Goal: Task Accomplishment & Management: Use online tool/utility

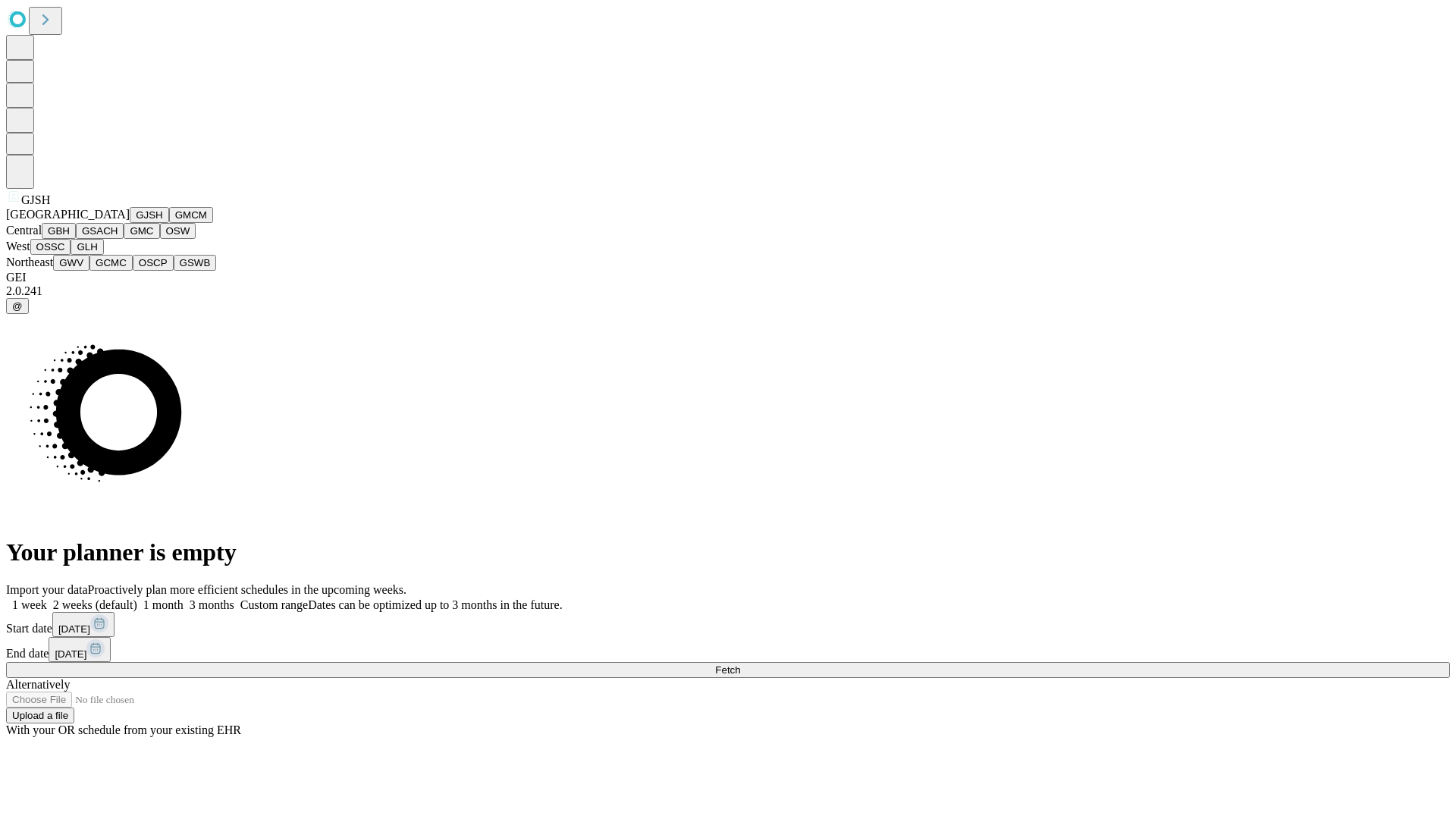
click at [130, 223] on button "GJSH" at bounding box center [150, 215] width 40 height 16
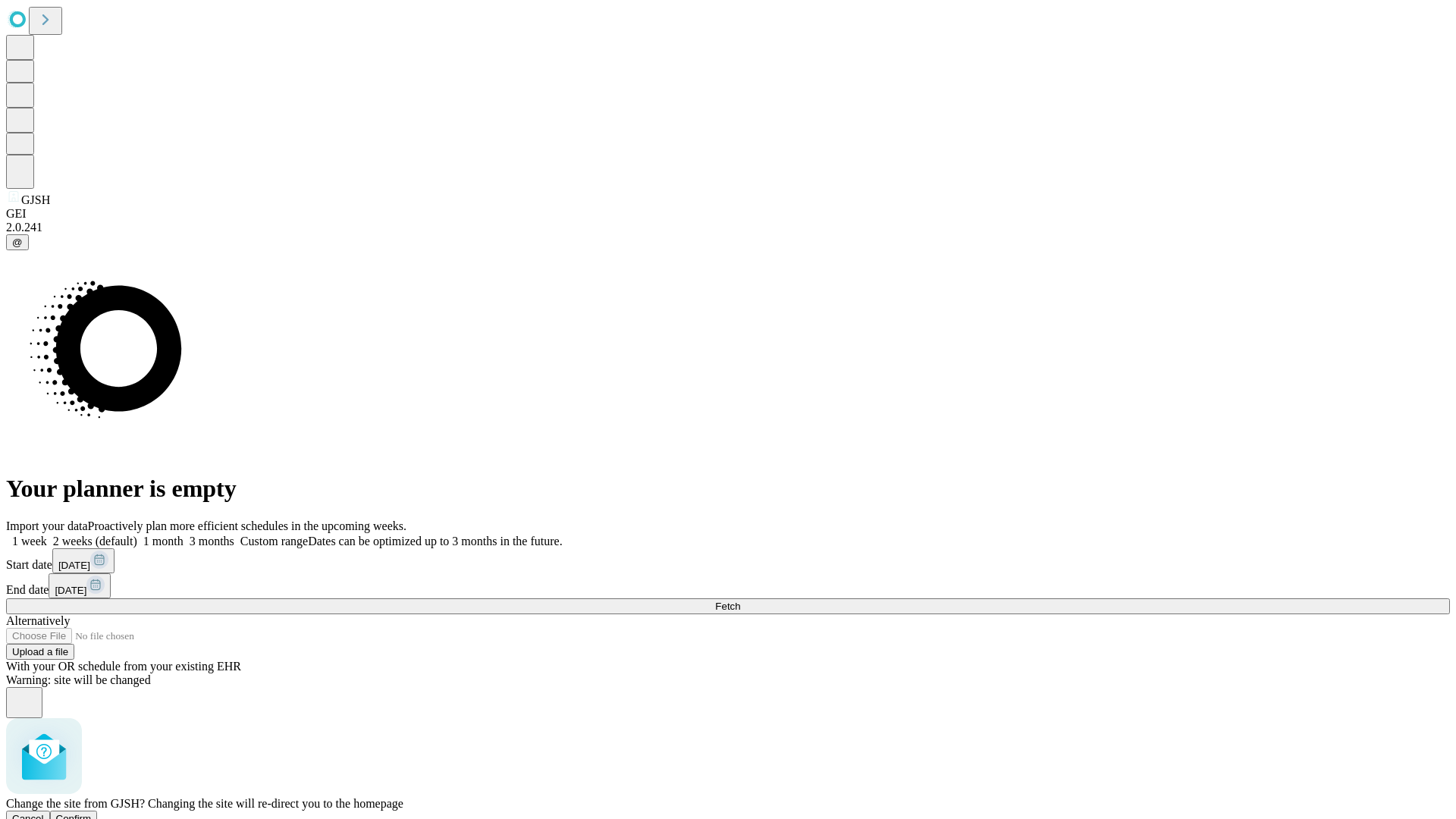
click at [92, 813] on span "Confirm" at bounding box center [73, 818] width 36 height 11
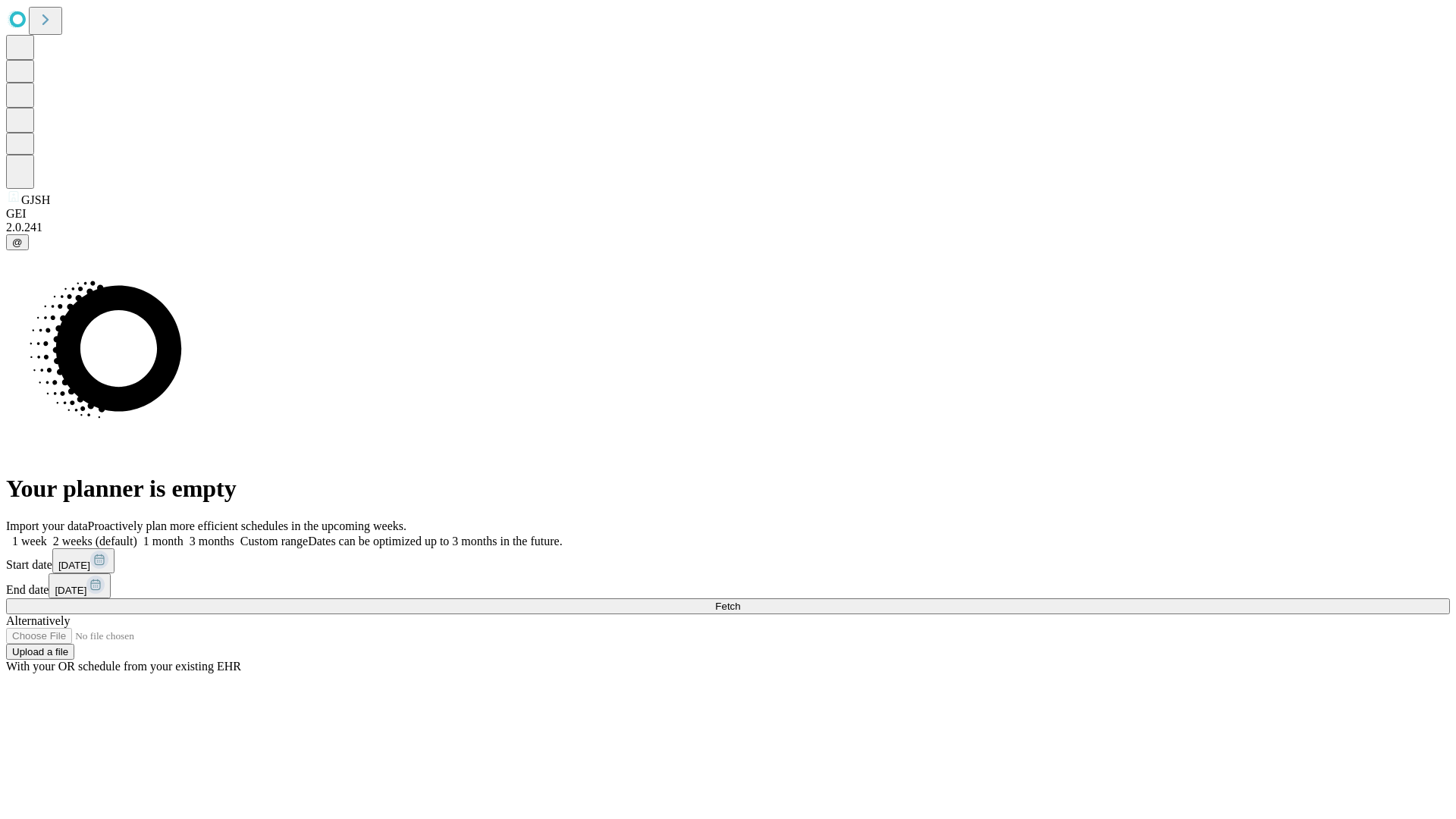
click at [183, 535] on label "1 month" at bounding box center [161, 541] width 47 height 13
click at [741, 600] on span "Fetch" at bounding box center [728, 606] width 25 height 11
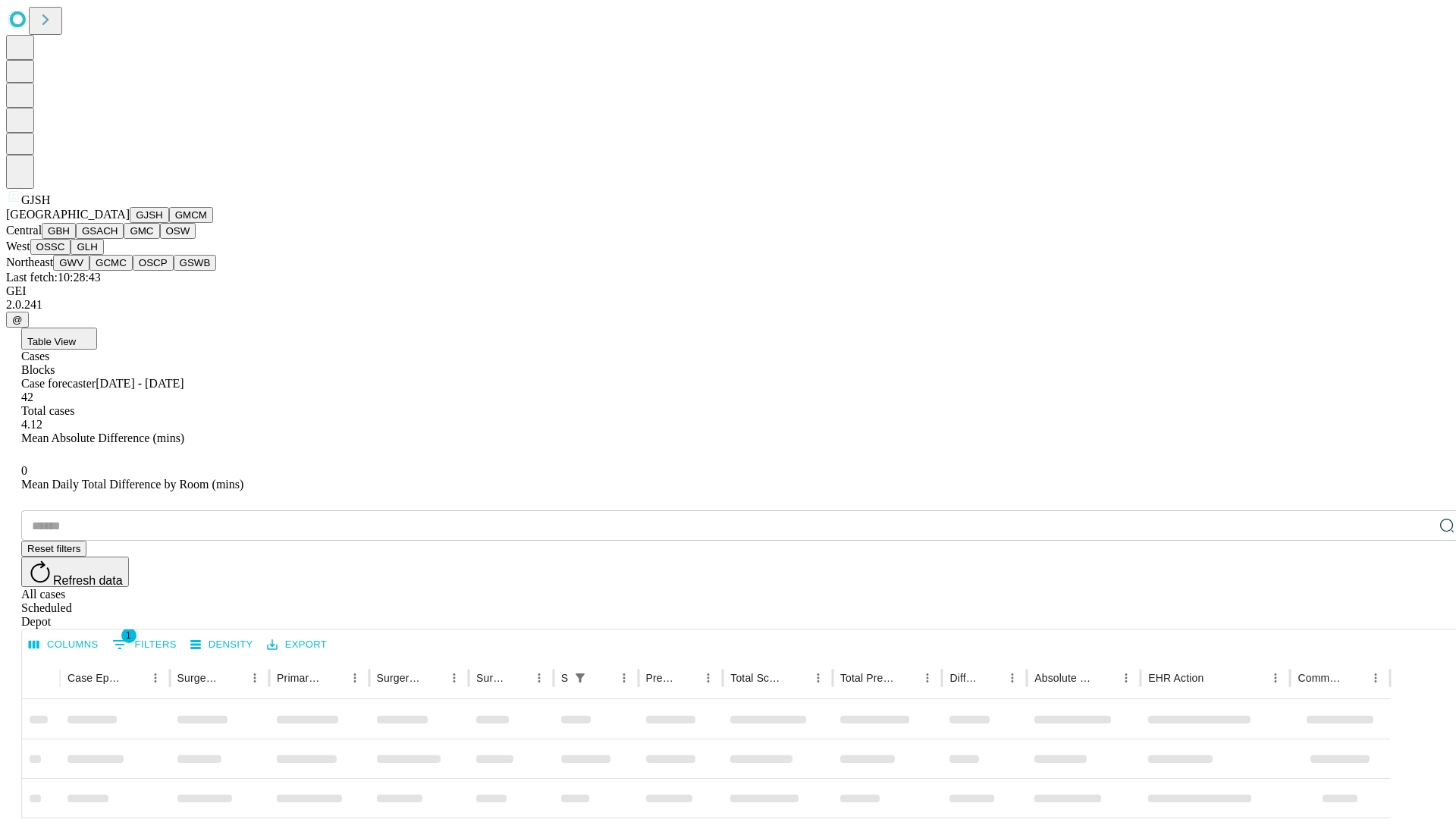
click at [169, 223] on button "GMCM" at bounding box center [191, 215] width 44 height 16
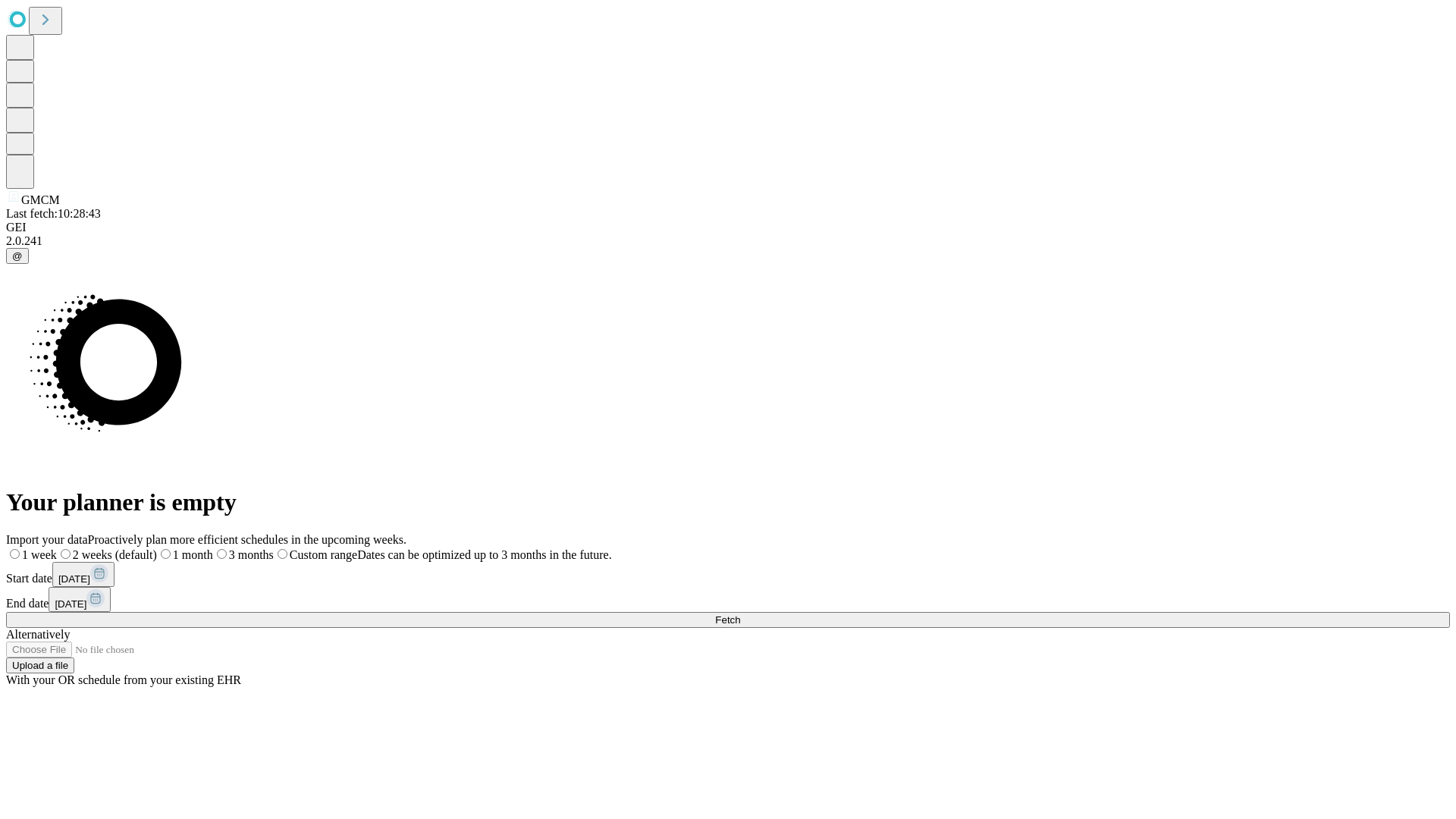
click at [213, 549] on label "1 month" at bounding box center [184, 555] width 56 height 13
click at [741, 614] on span "Fetch" at bounding box center [728, 620] width 25 height 11
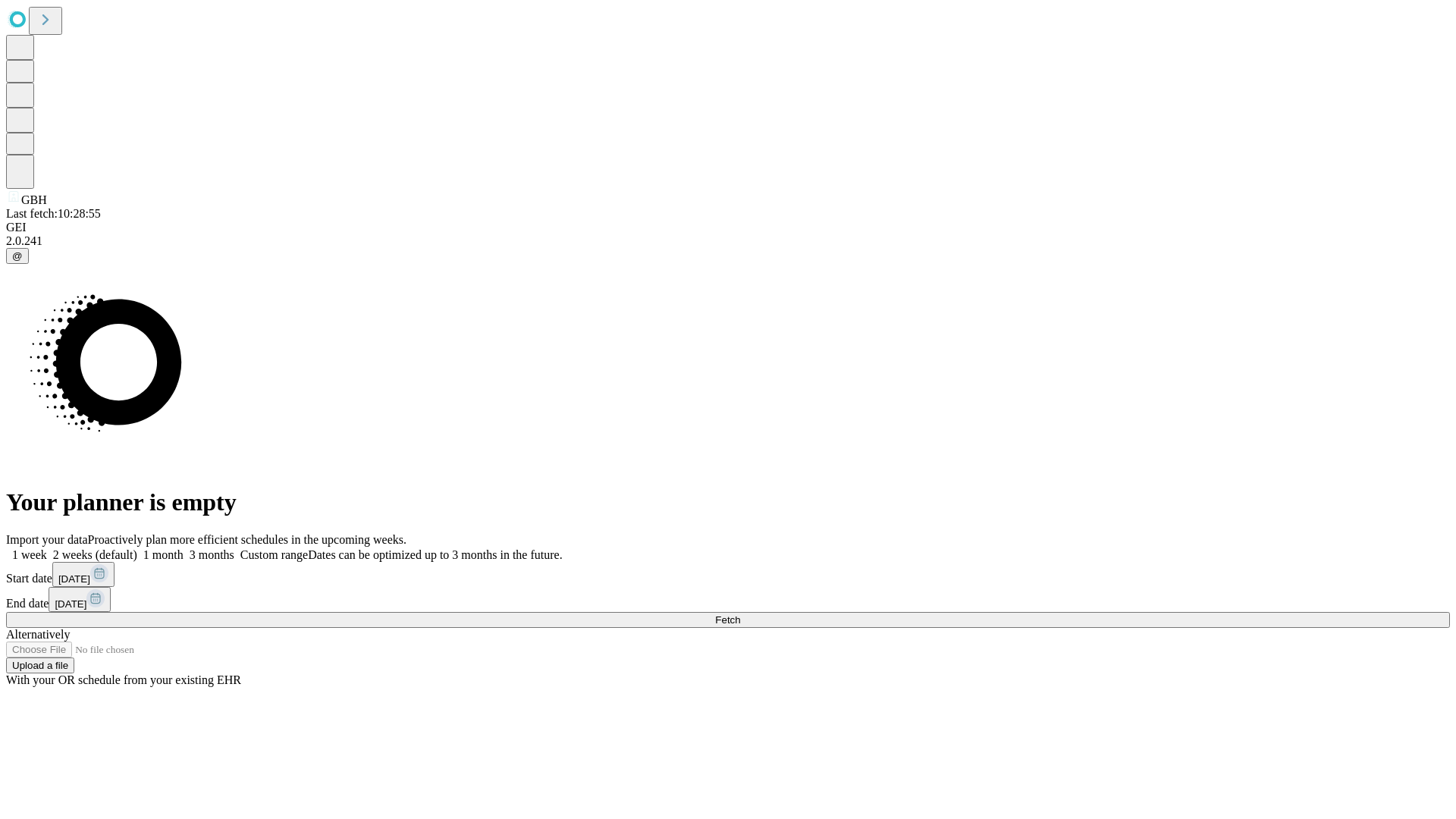
click at [183, 549] on label "1 month" at bounding box center [161, 555] width 47 height 13
click at [741, 614] on span "Fetch" at bounding box center [728, 620] width 25 height 11
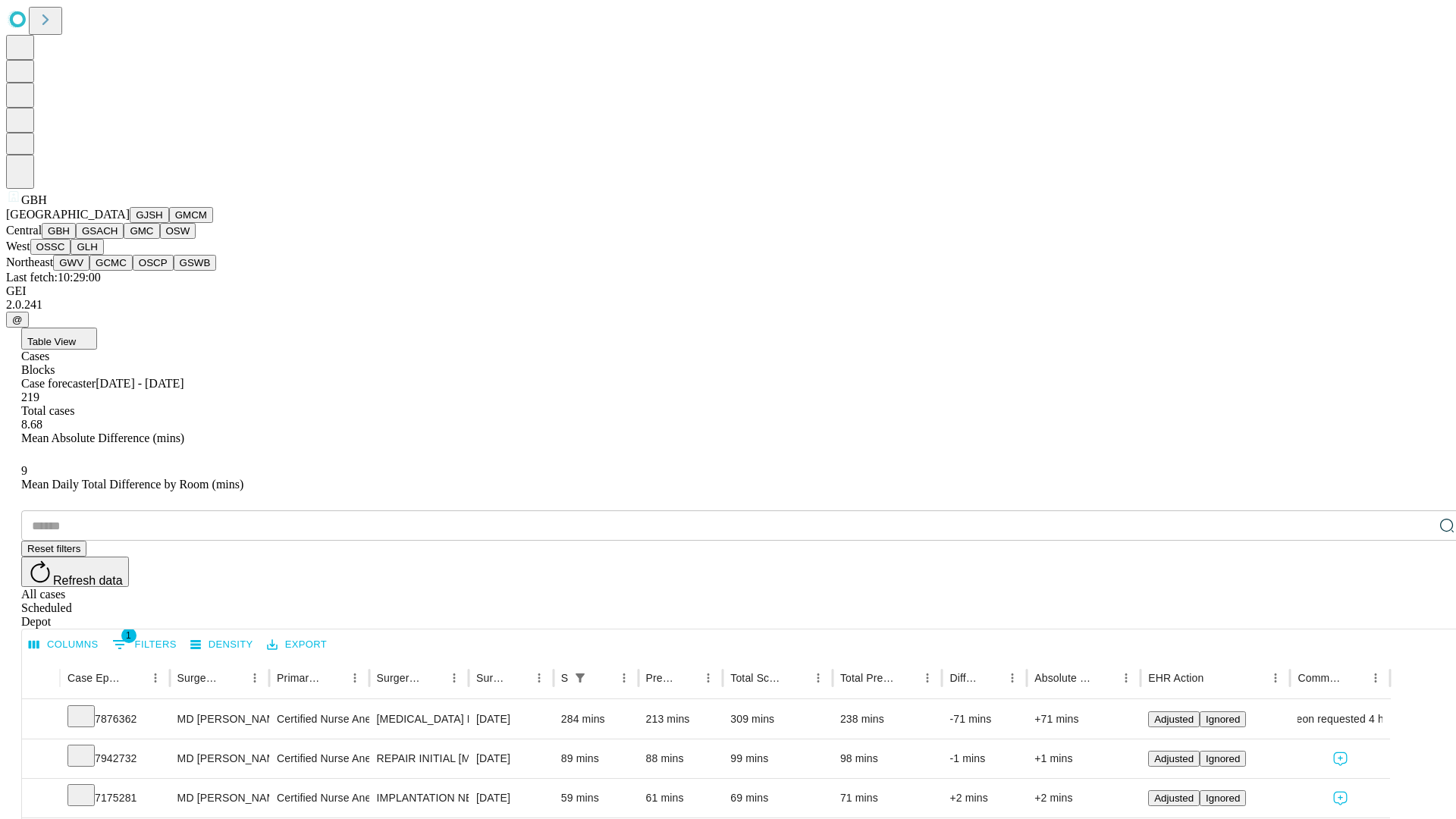
click at [118, 239] on button "GSACH" at bounding box center [99, 231] width 48 height 16
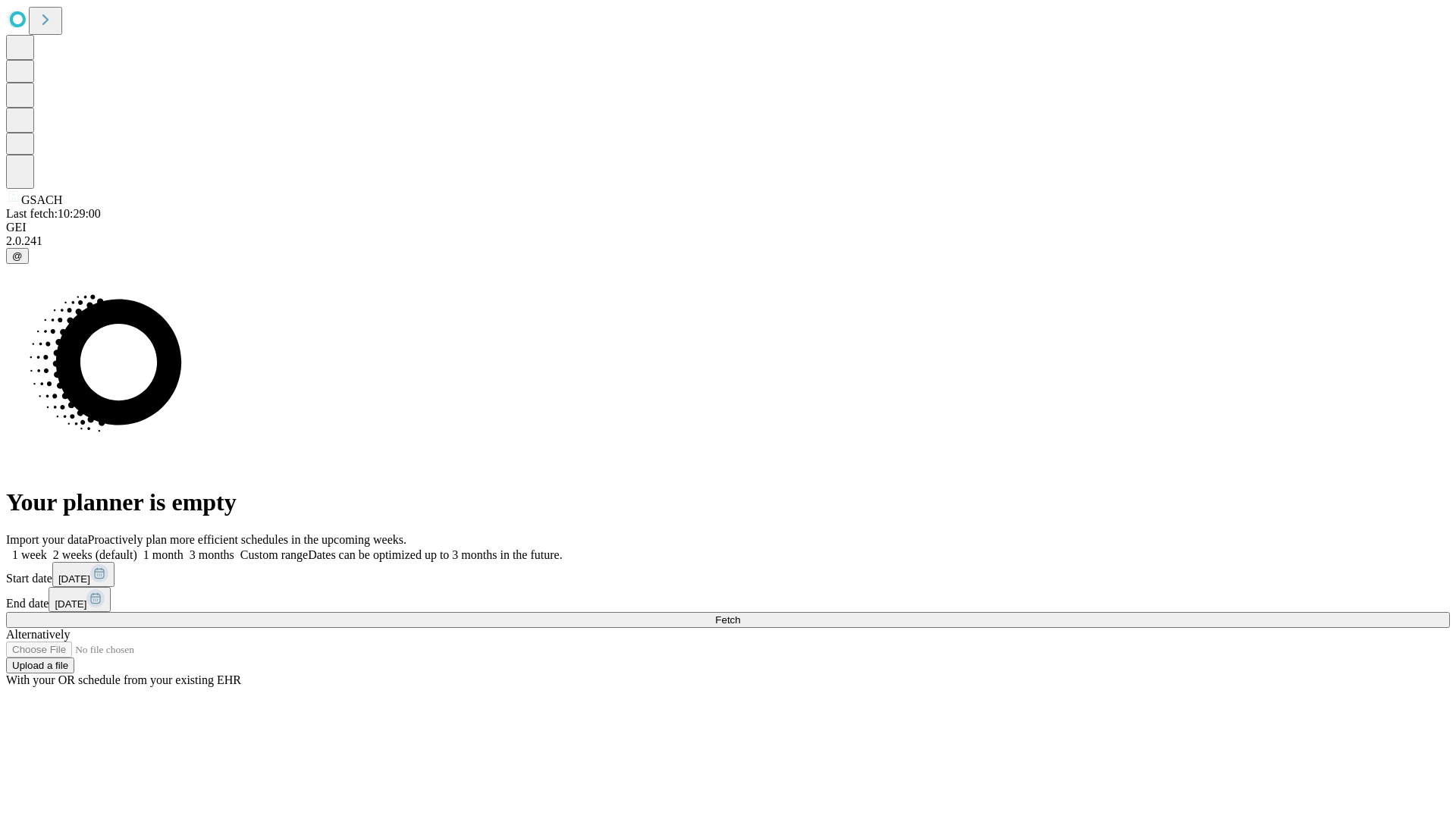
click at [183, 549] on label "1 month" at bounding box center [161, 555] width 47 height 13
click at [741, 614] on span "Fetch" at bounding box center [728, 620] width 25 height 11
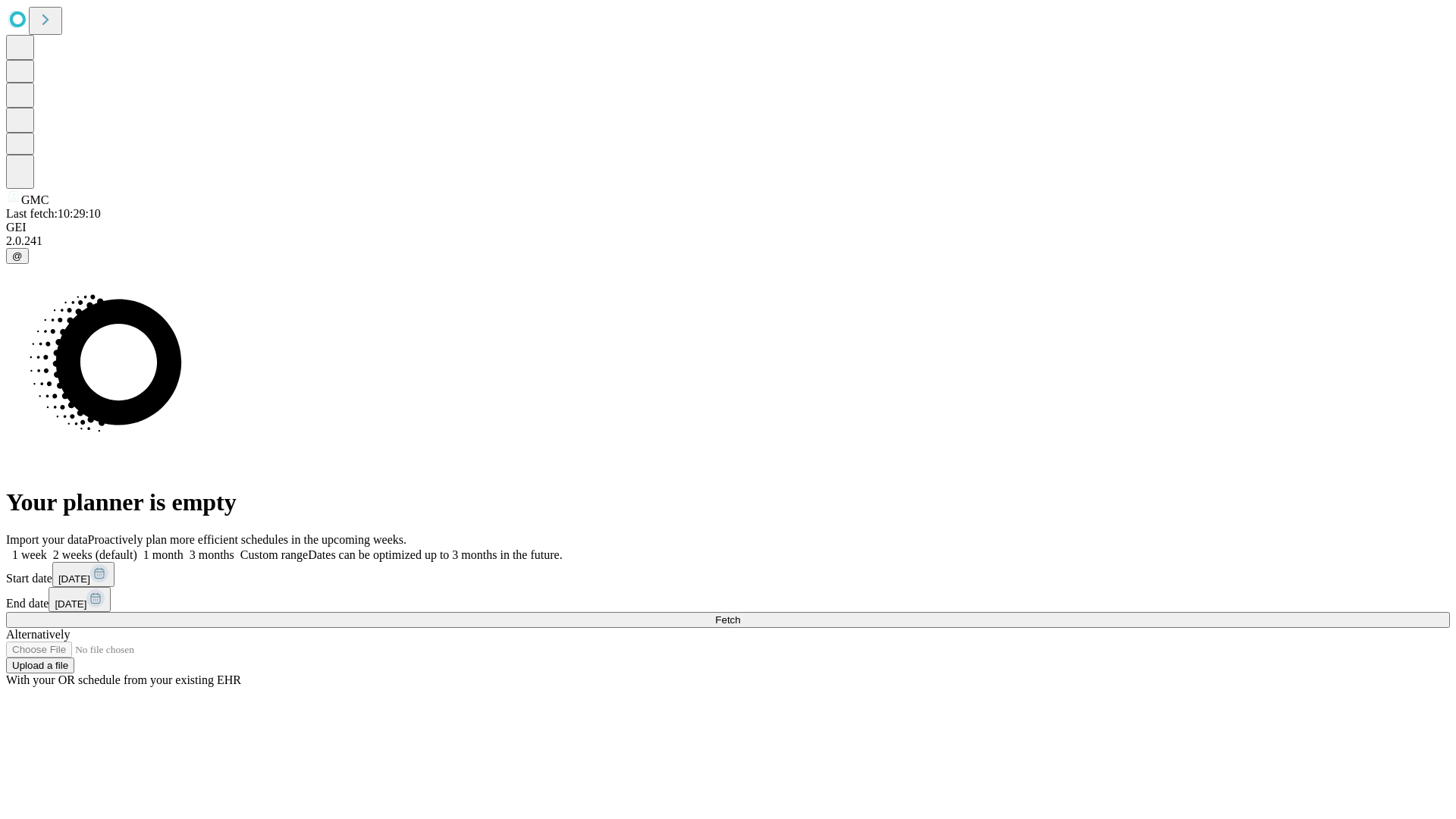
click at [183, 549] on label "1 month" at bounding box center [161, 555] width 47 height 13
click at [741, 614] on span "Fetch" at bounding box center [728, 620] width 25 height 11
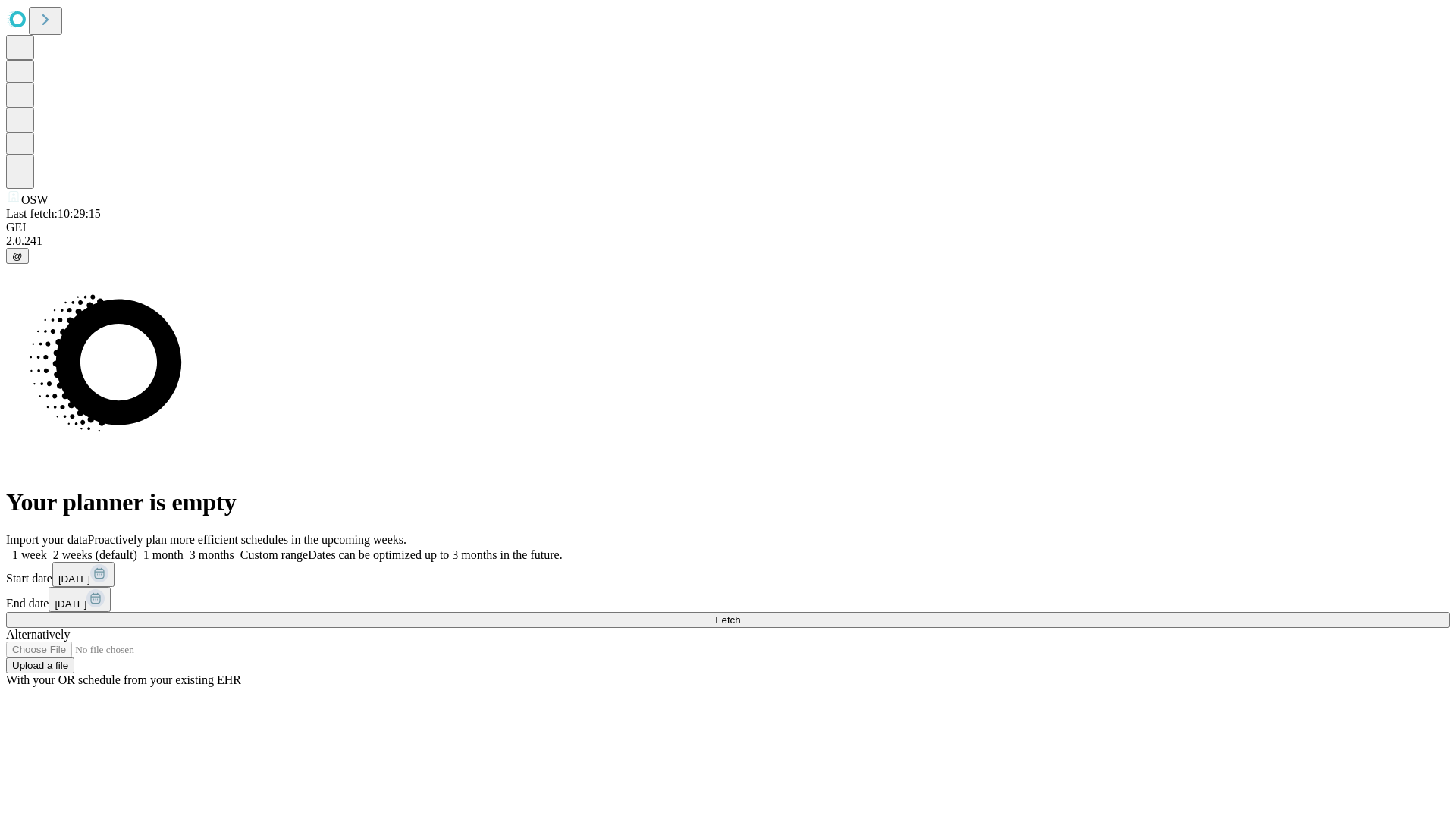
click at [183, 549] on label "1 month" at bounding box center [161, 555] width 47 height 13
click at [741, 614] on span "Fetch" at bounding box center [728, 620] width 25 height 11
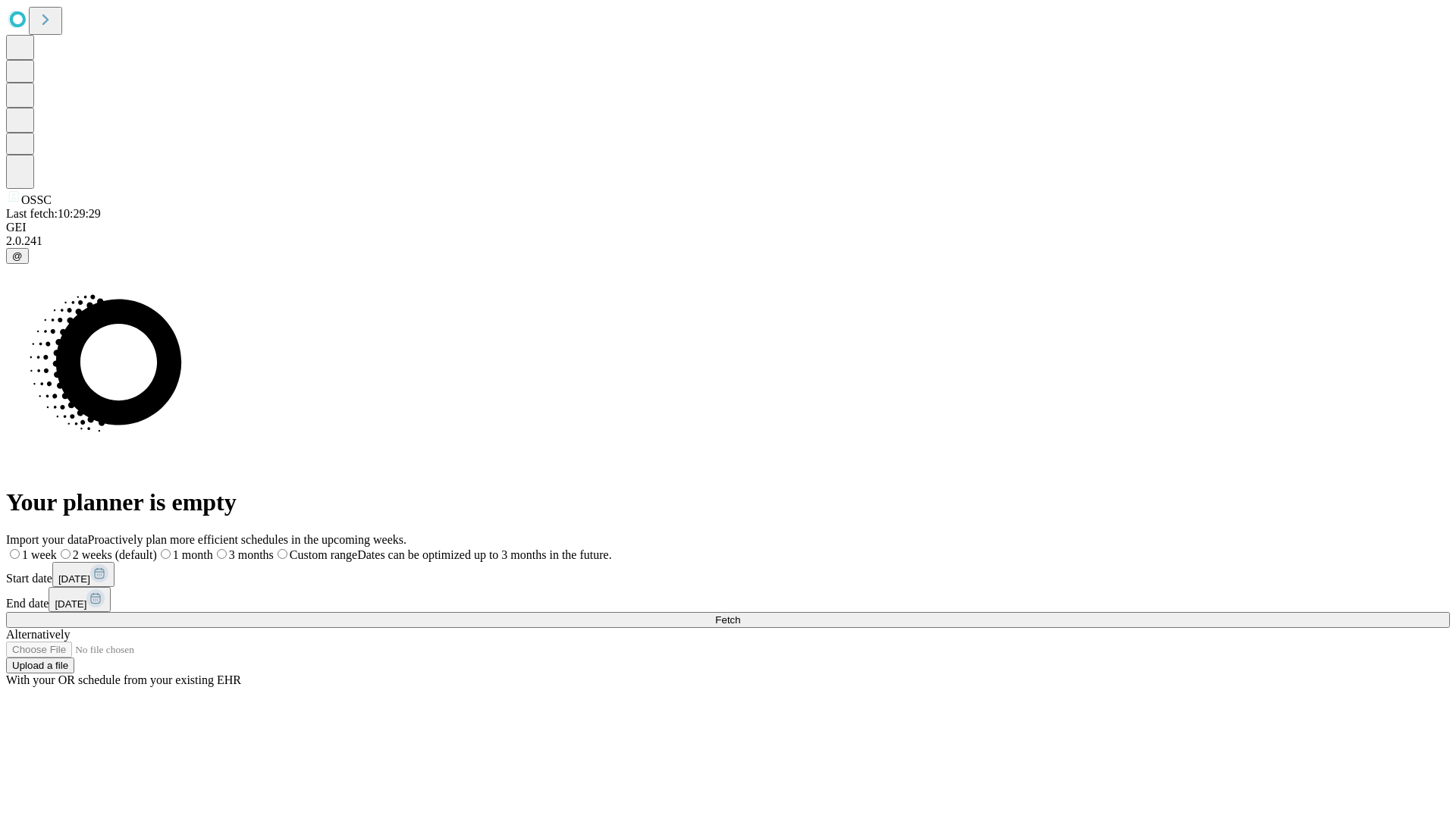
click at [741, 614] on span "Fetch" at bounding box center [728, 620] width 25 height 11
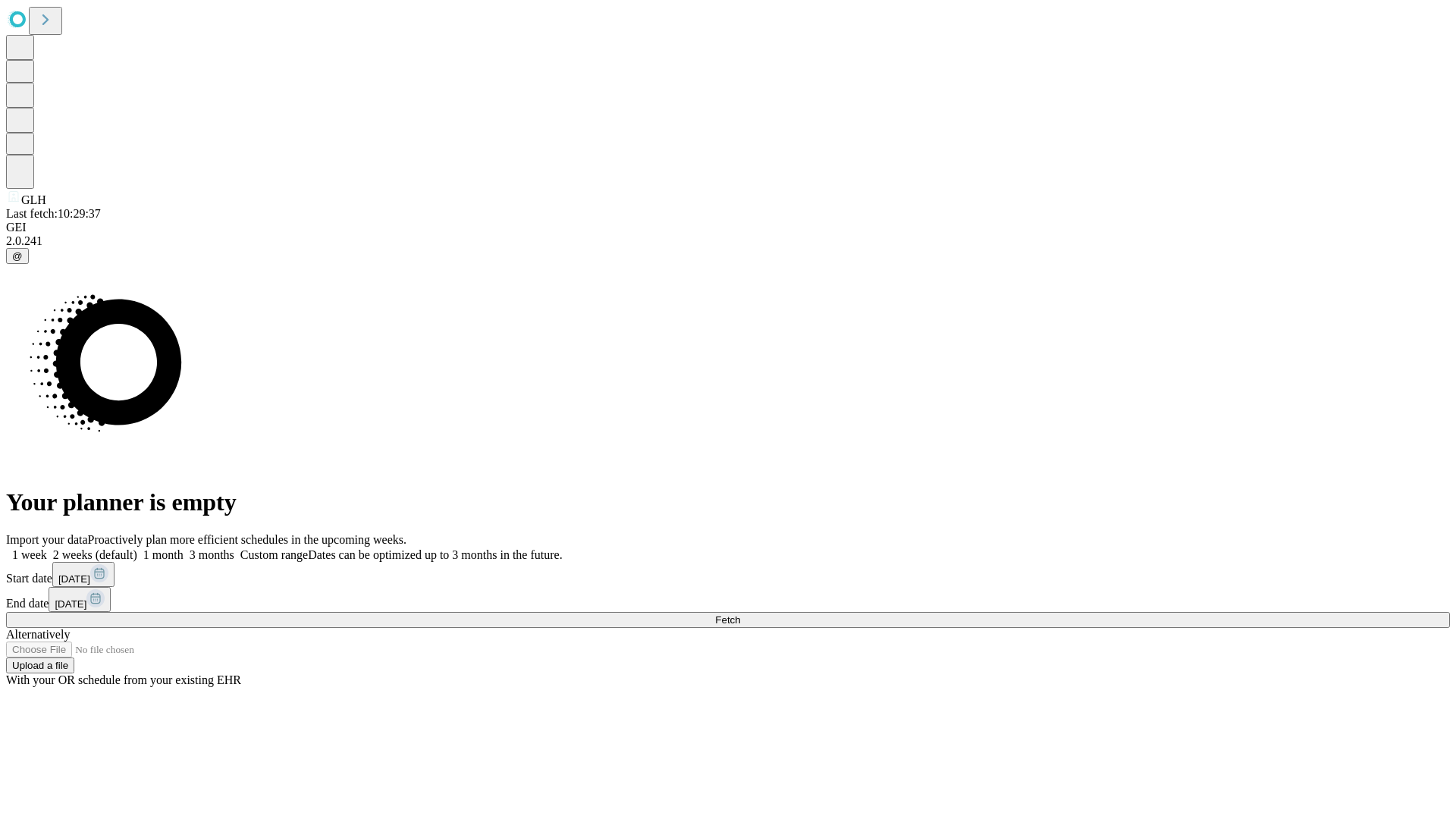
click at [741, 614] on span "Fetch" at bounding box center [728, 620] width 25 height 11
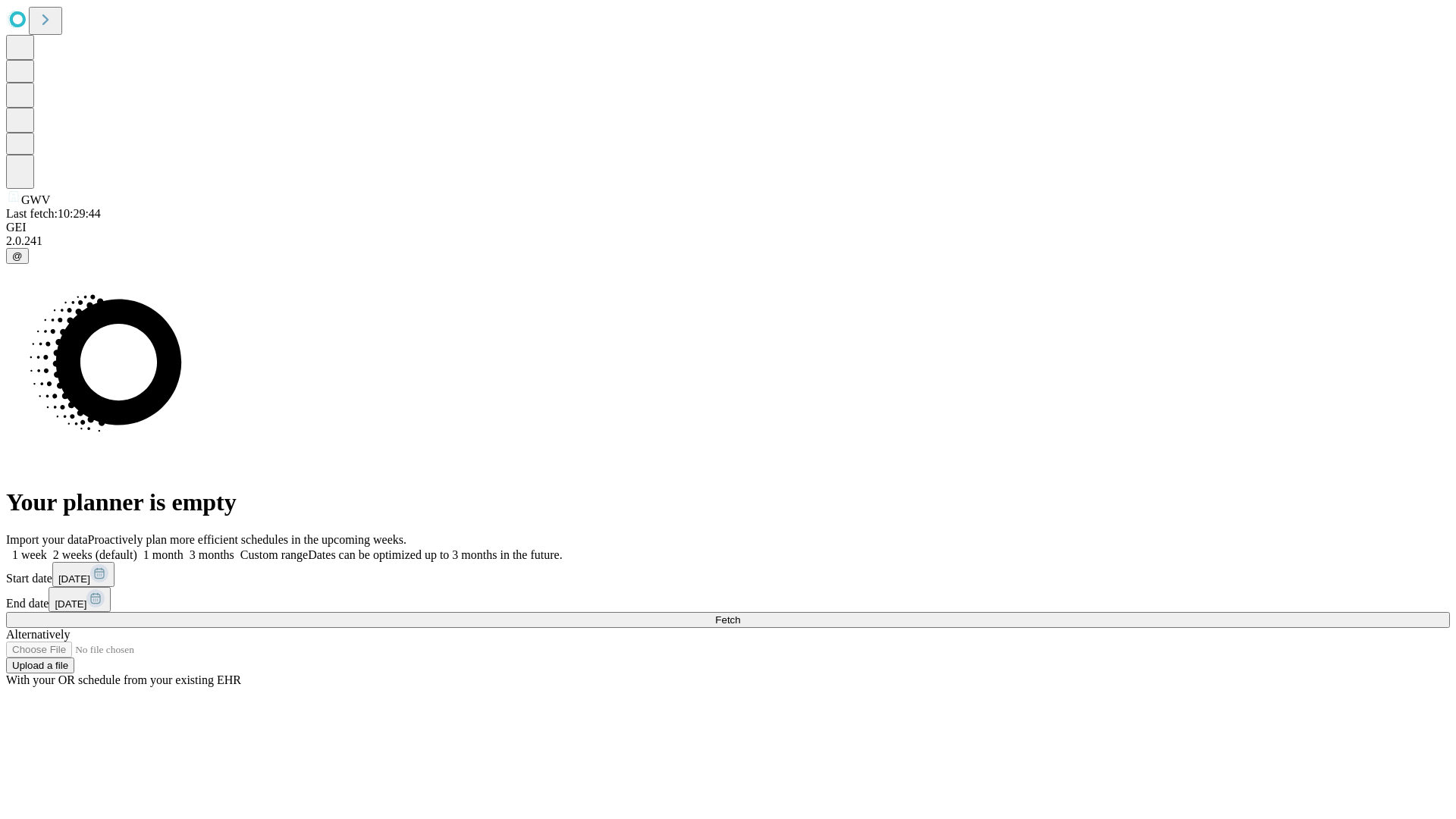
click at [183, 549] on label "1 month" at bounding box center [161, 555] width 47 height 13
click at [741, 614] on span "Fetch" at bounding box center [728, 620] width 25 height 11
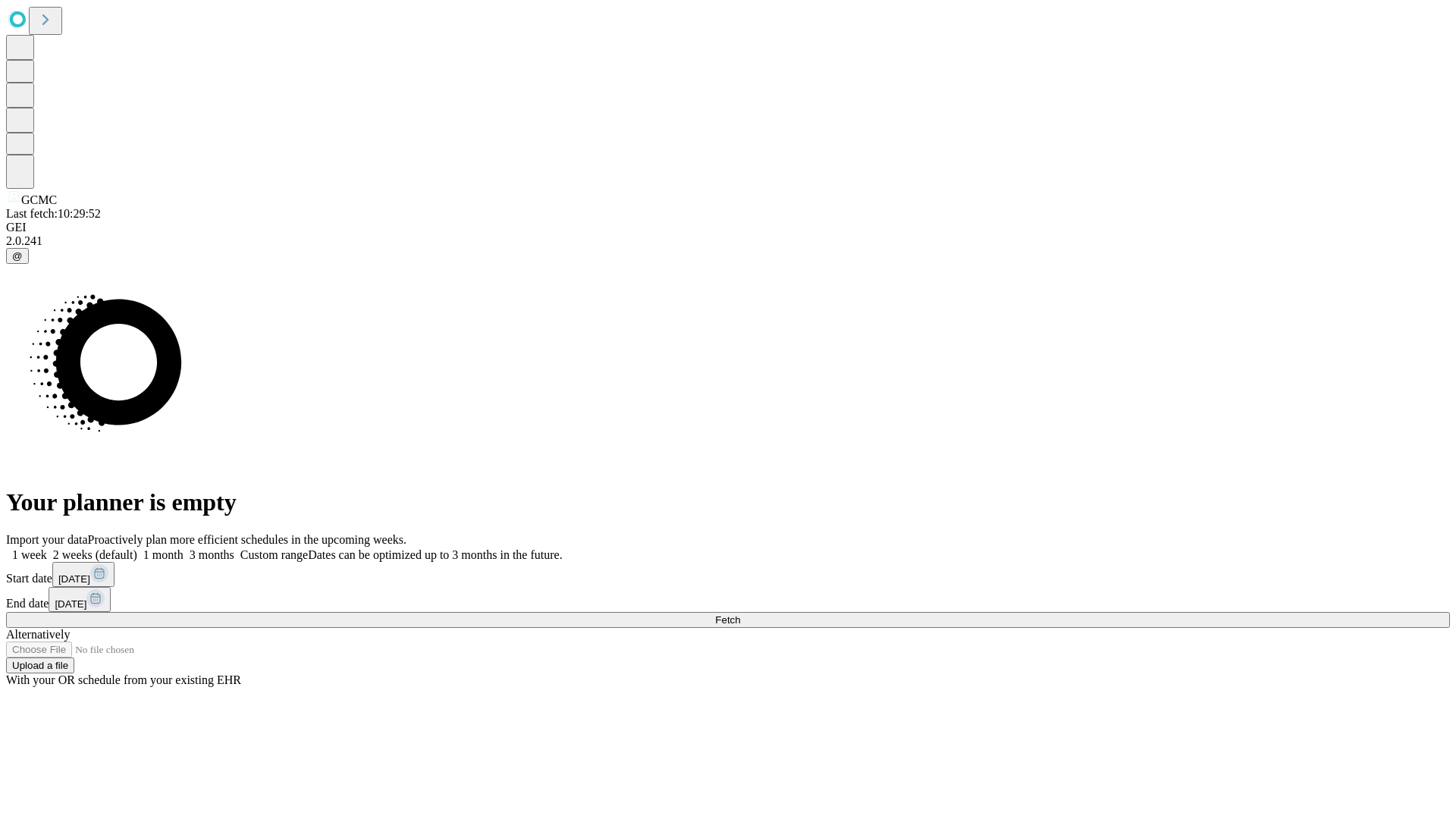
click at [183, 549] on label "1 month" at bounding box center [161, 555] width 47 height 13
click at [741, 614] on span "Fetch" at bounding box center [728, 620] width 25 height 11
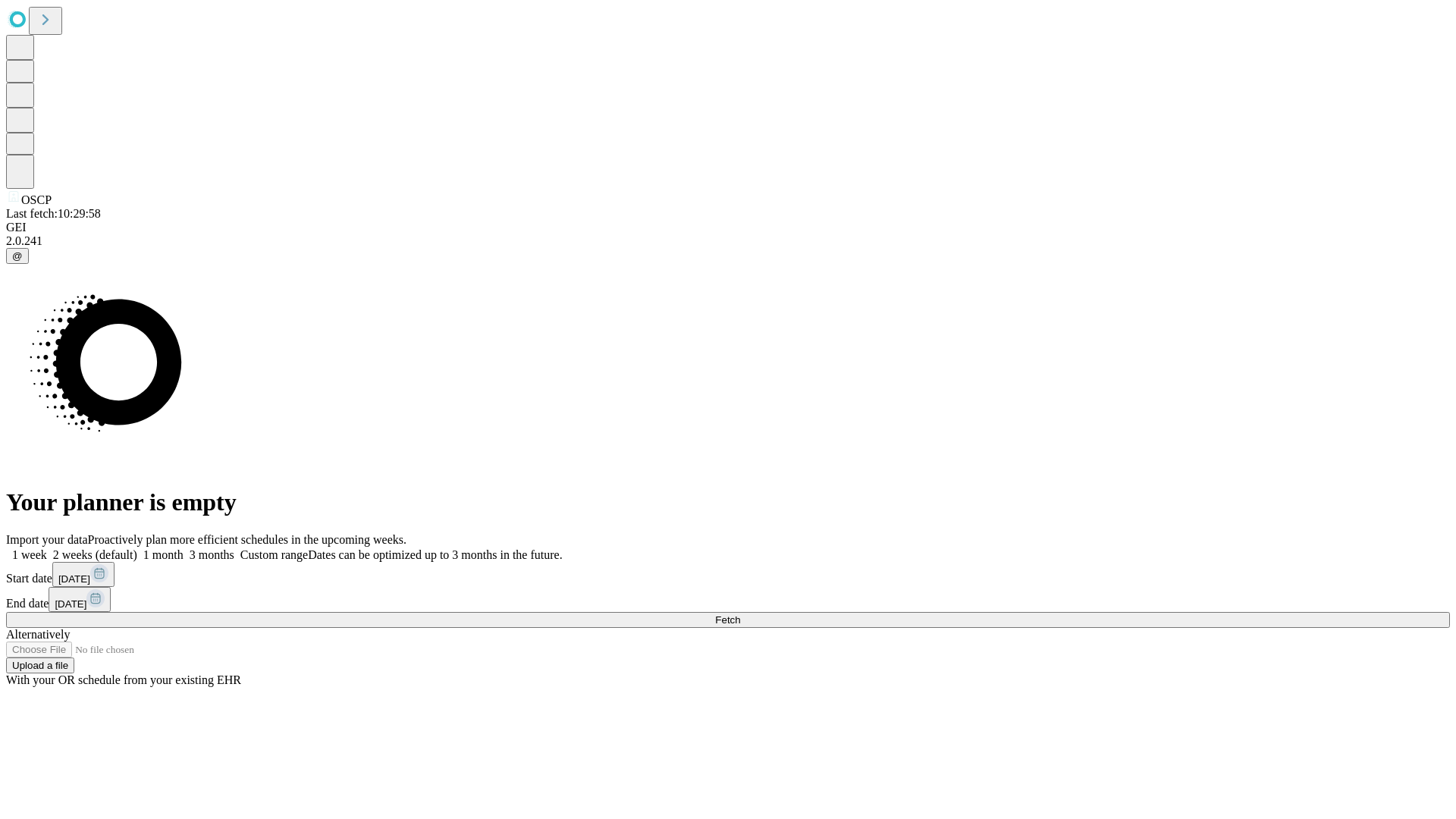
click at [741, 614] on span "Fetch" at bounding box center [728, 620] width 25 height 11
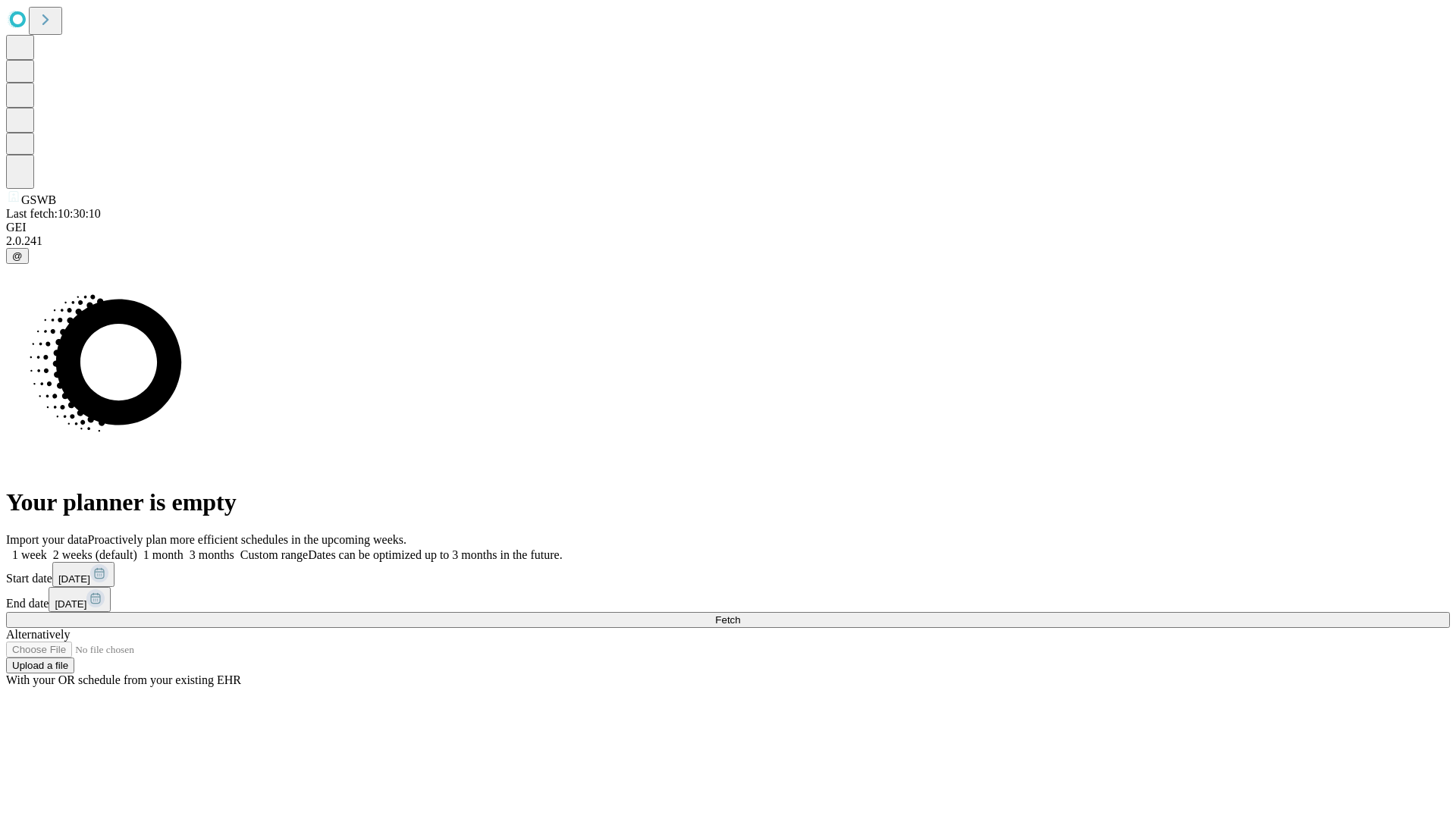
click at [183, 549] on label "1 month" at bounding box center [161, 555] width 47 height 13
click at [741, 614] on span "Fetch" at bounding box center [728, 620] width 25 height 11
